Goal: Answer question/provide support

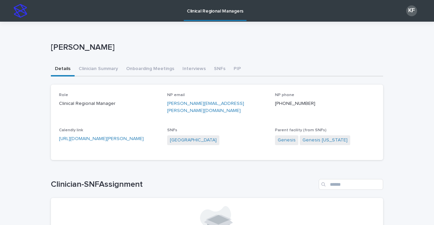
click at [222, 13] on p "Clinical Regional Managers" at bounding box center [215, 7] width 57 height 14
click at [212, 72] on button "SNFs" at bounding box center [220, 69] width 20 height 14
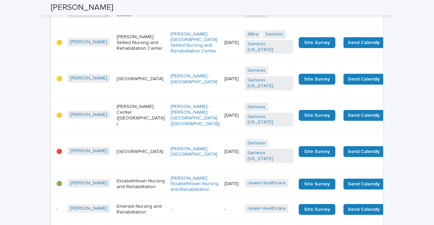
scroll to position [1051, 0]
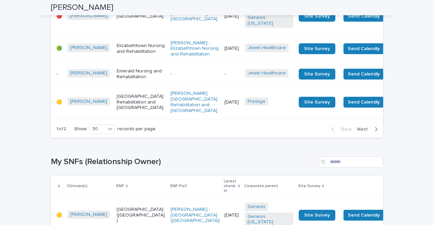
click at [173, 35] on td "[PERSON_NAME] - [GEOGRAPHIC_DATA]" at bounding box center [195, 16] width 54 height 36
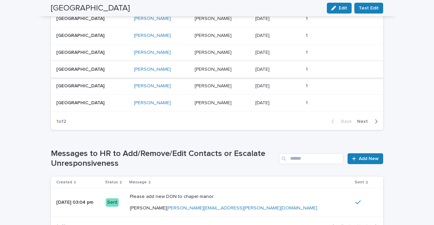
scroll to position [644, 0]
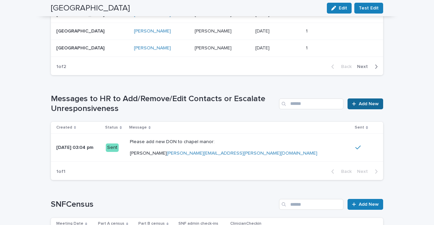
click at [366, 102] on span "Add New" at bounding box center [369, 104] width 20 height 5
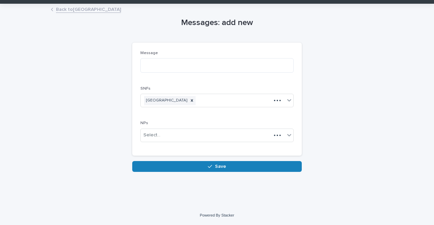
scroll to position [17, 0]
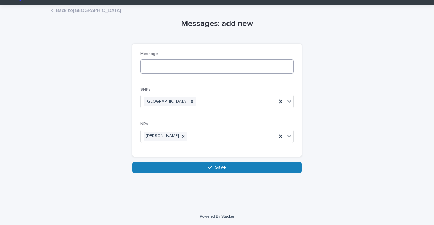
click at [150, 66] on textarea at bounding box center [216, 66] width 153 height 15
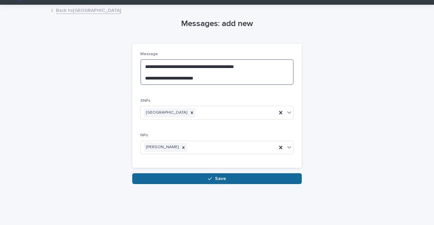
type textarea "**********"
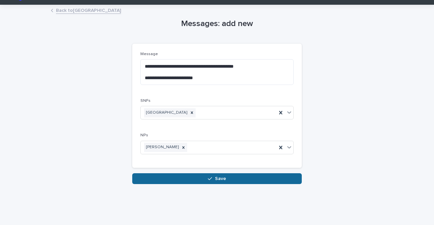
click at [218, 176] on button "Save" at bounding box center [216, 179] width 169 height 11
